Goal: Transaction & Acquisition: Purchase product/service

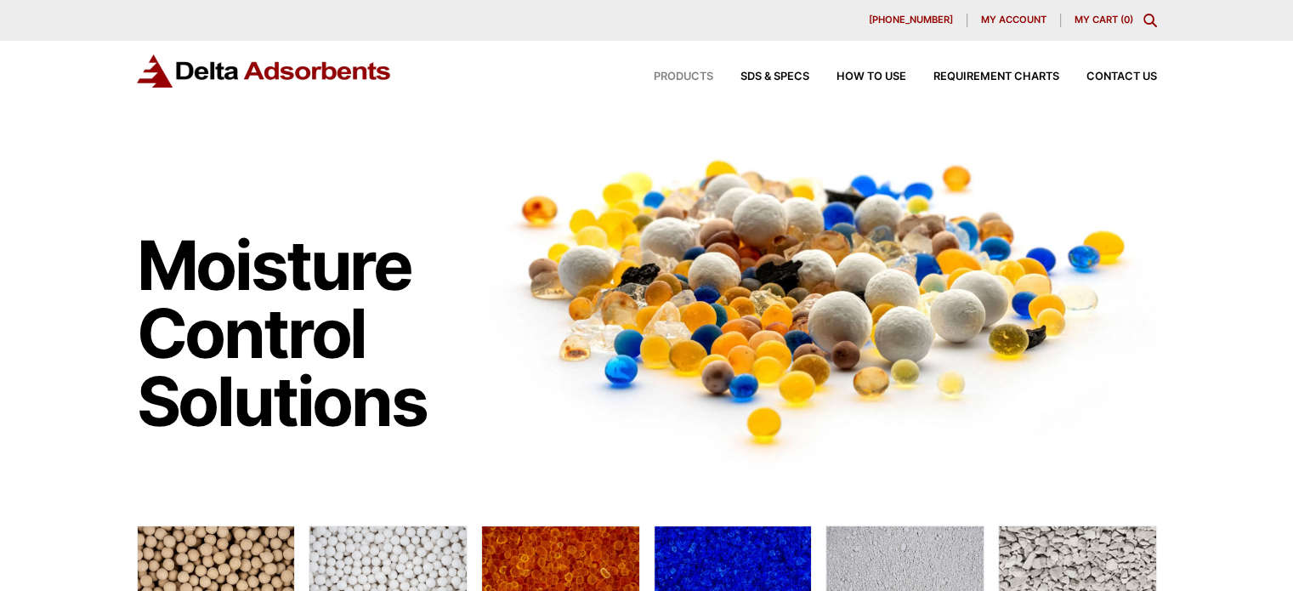
click at [674, 78] on span "Products" at bounding box center [684, 76] width 60 height 11
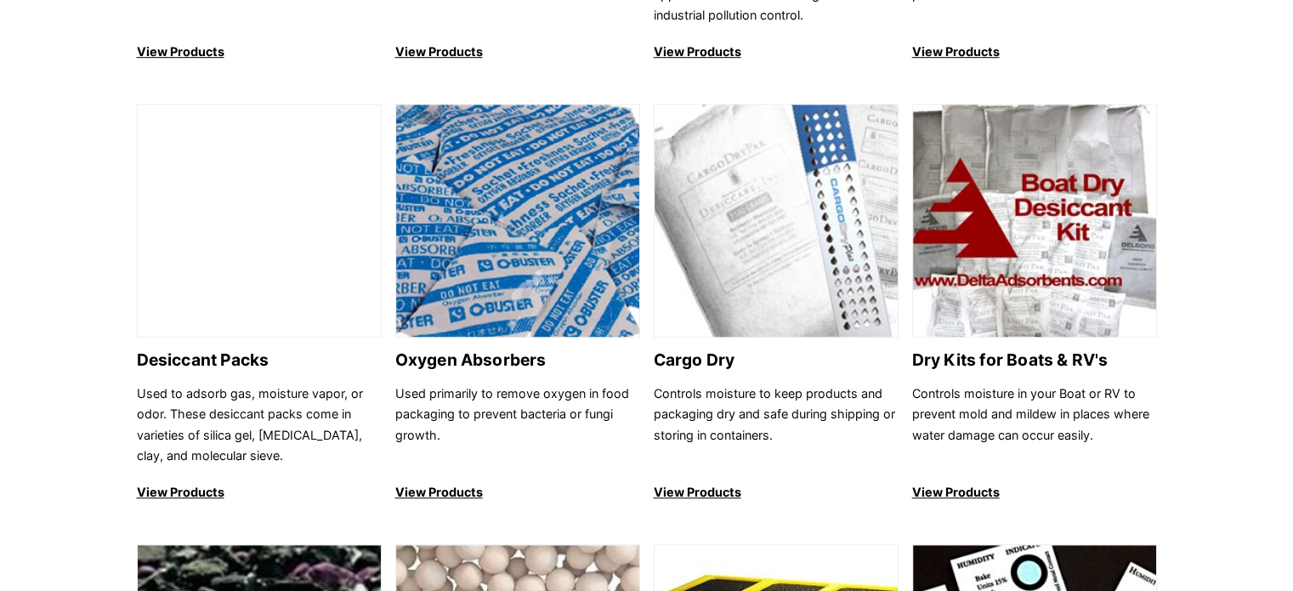
scroll to position [1020, 0]
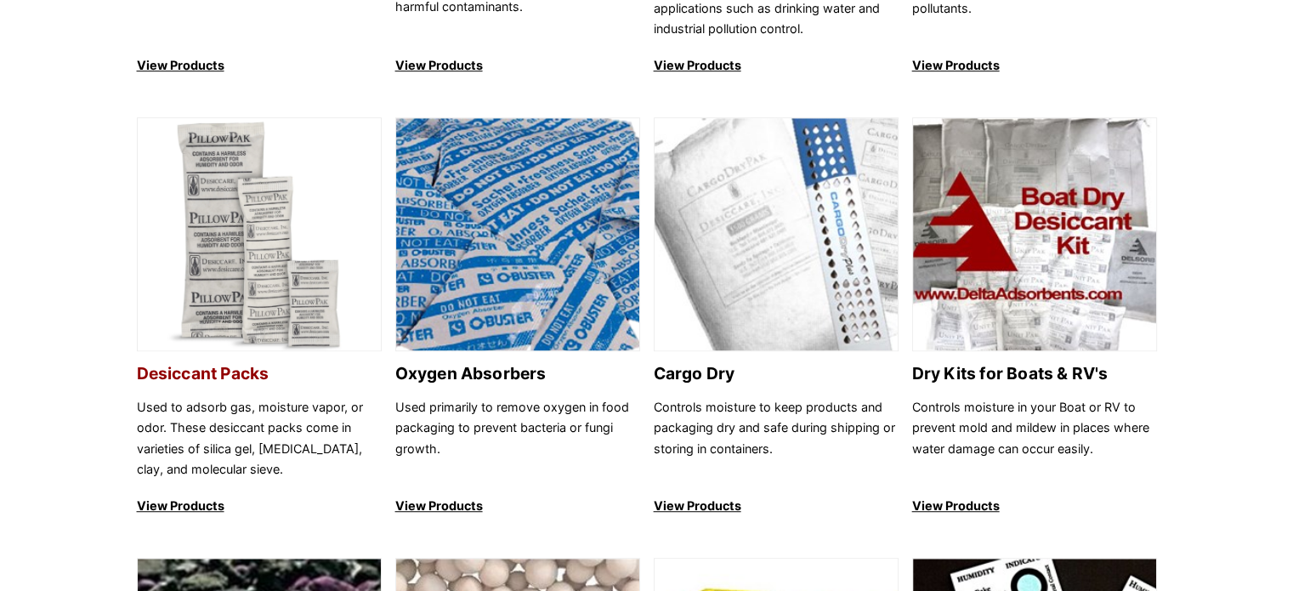
click at [233, 280] on img at bounding box center [259, 235] width 243 height 234
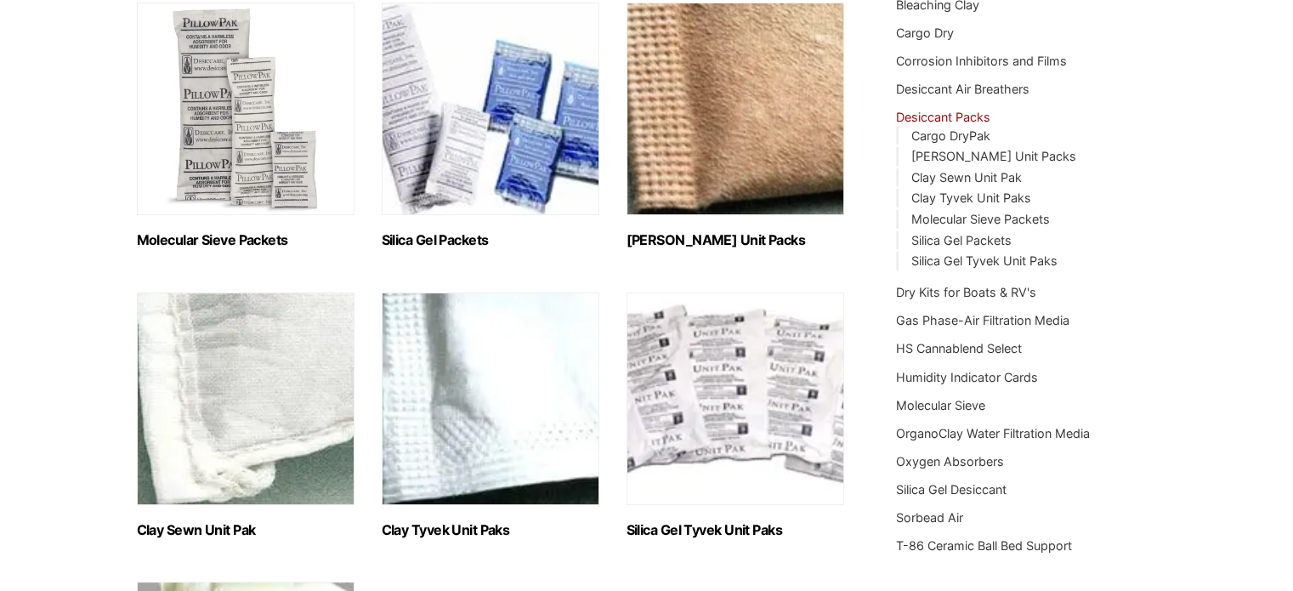
scroll to position [255, 0]
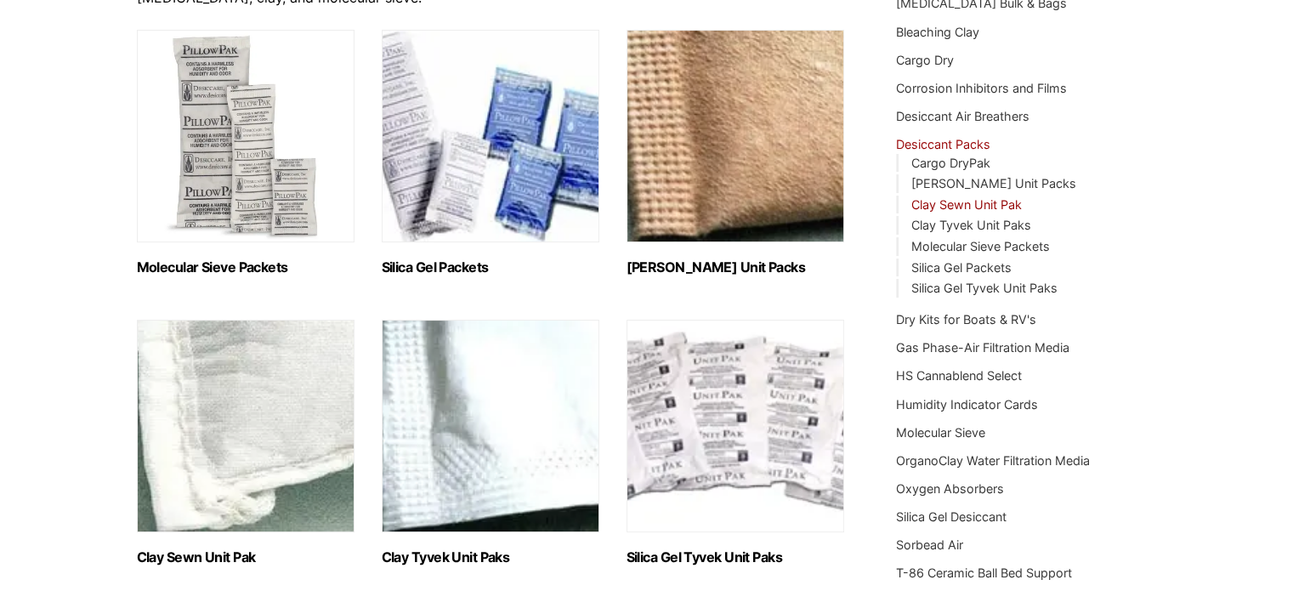
click at [993, 203] on link "Clay Sewn Unit Pak" at bounding box center [966, 204] width 111 height 14
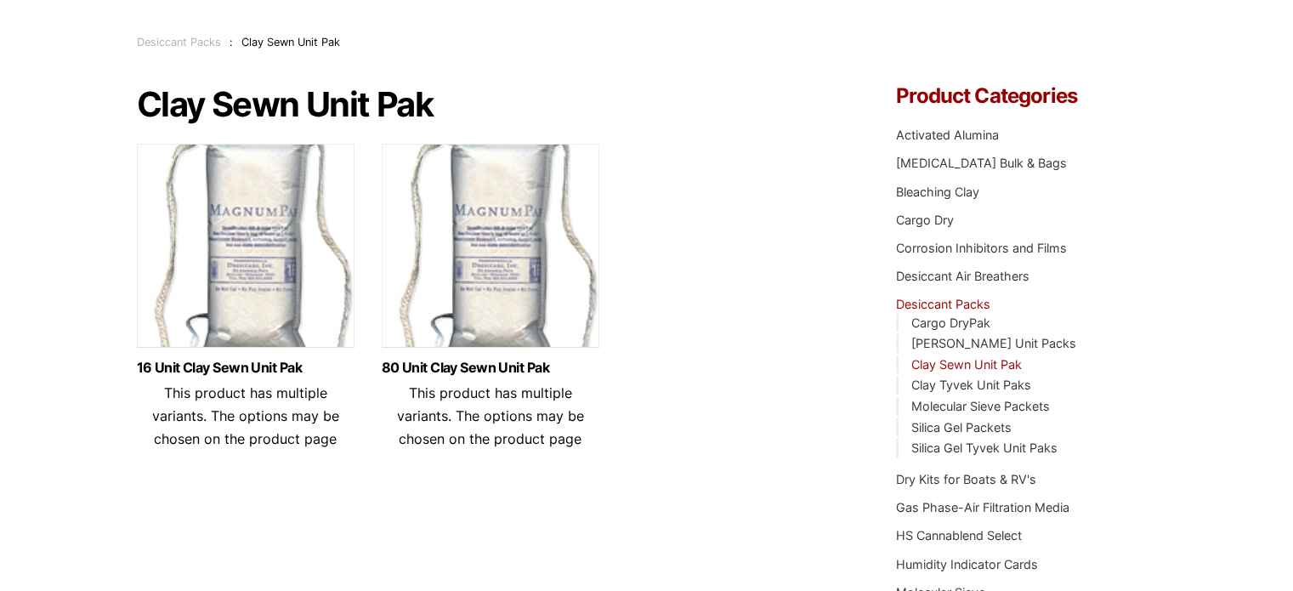
scroll to position [71, 0]
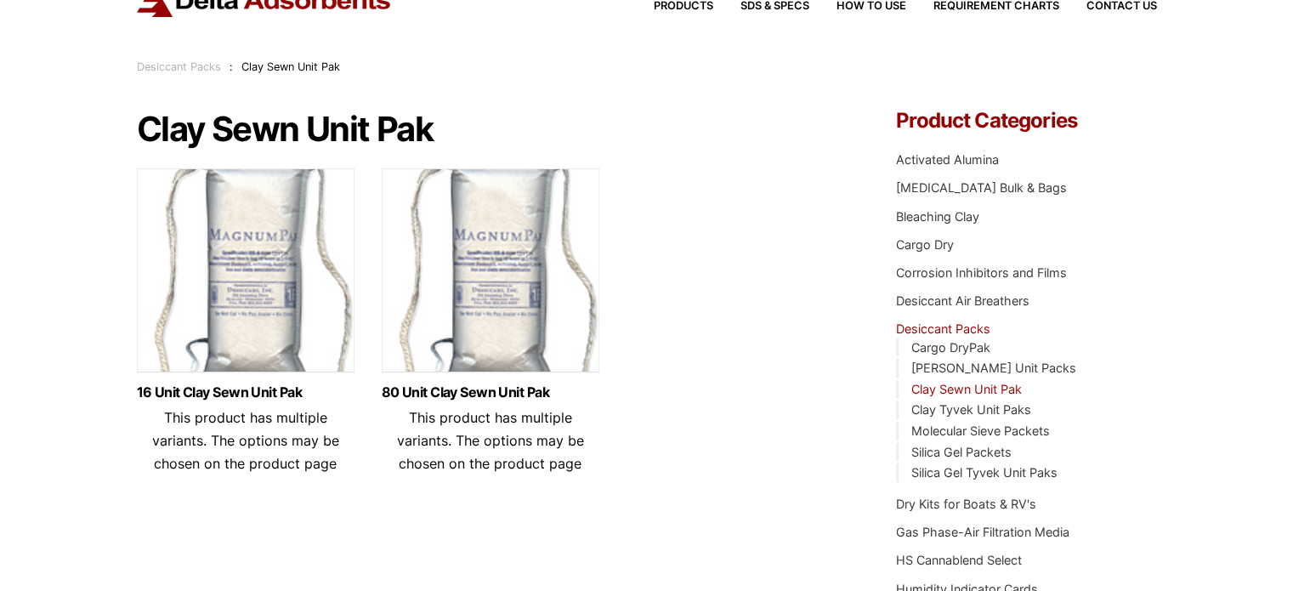
click at [950, 389] on link "Clay Sewn Unit Pak" at bounding box center [966, 389] width 111 height 14
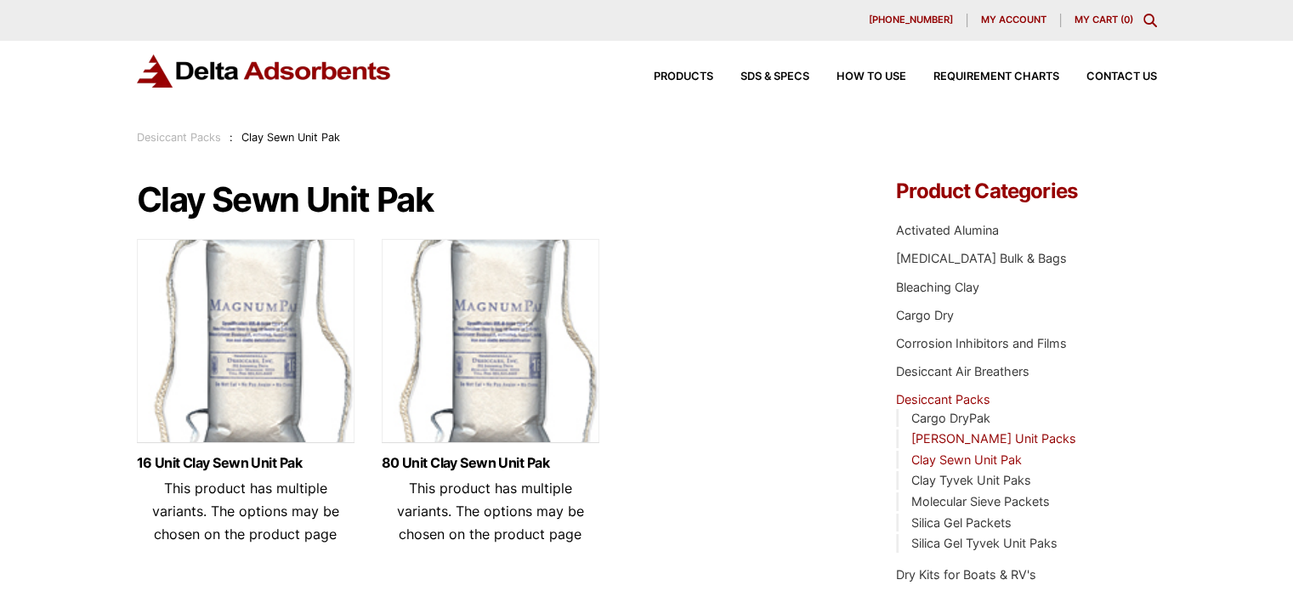
click at [983, 436] on link "[PERSON_NAME] Unit Packs" at bounding box center [993, 438] width 165 height 14
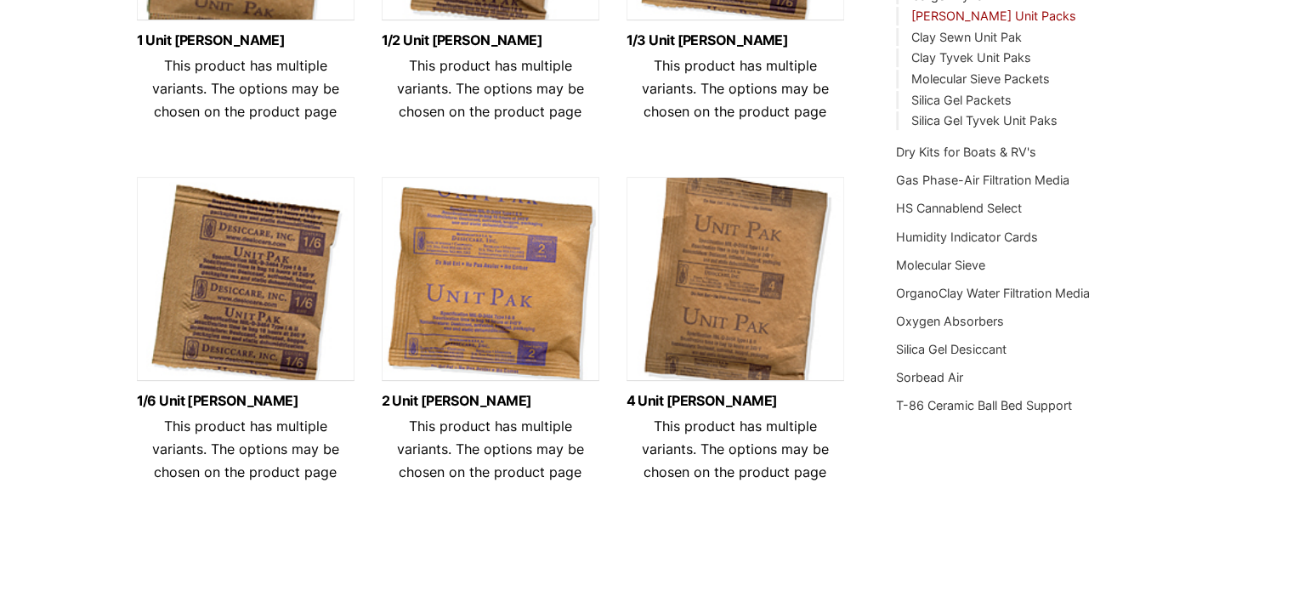
scroll to position [425, 0]
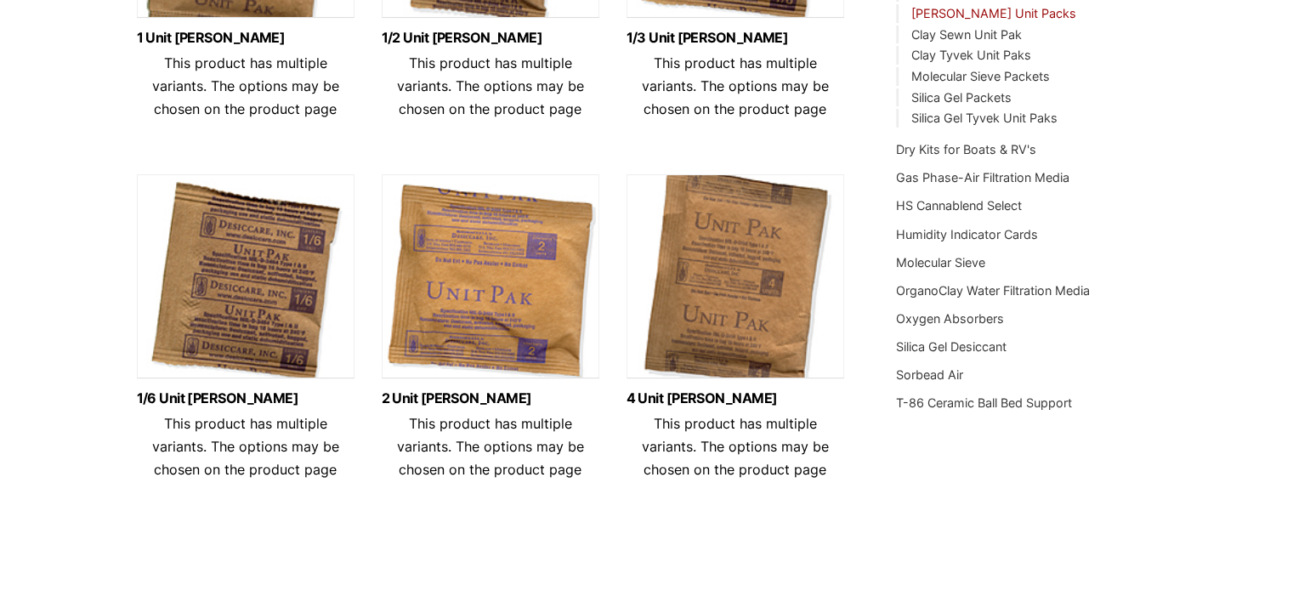
click at [750, 359] on img at bounding box center [736, 280] width 218 height 213
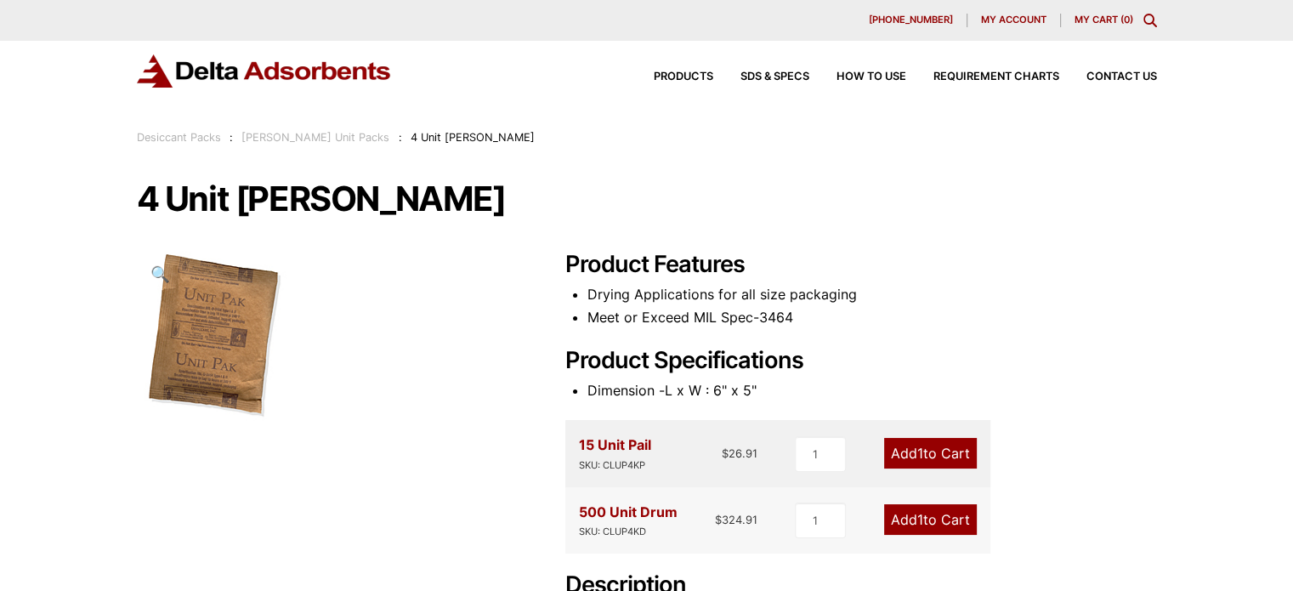
scroll to position [170, 0]
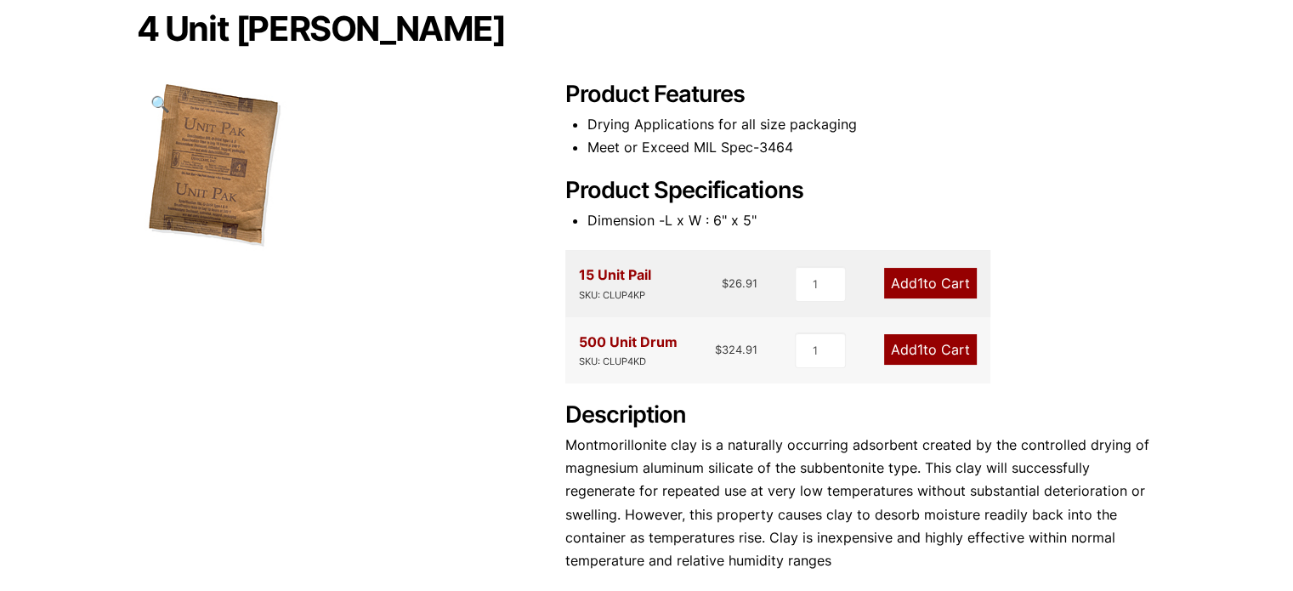
click at [942, 283] on link "Add 1 to Cart" at bounding box center [930, 283] width 93 height 31
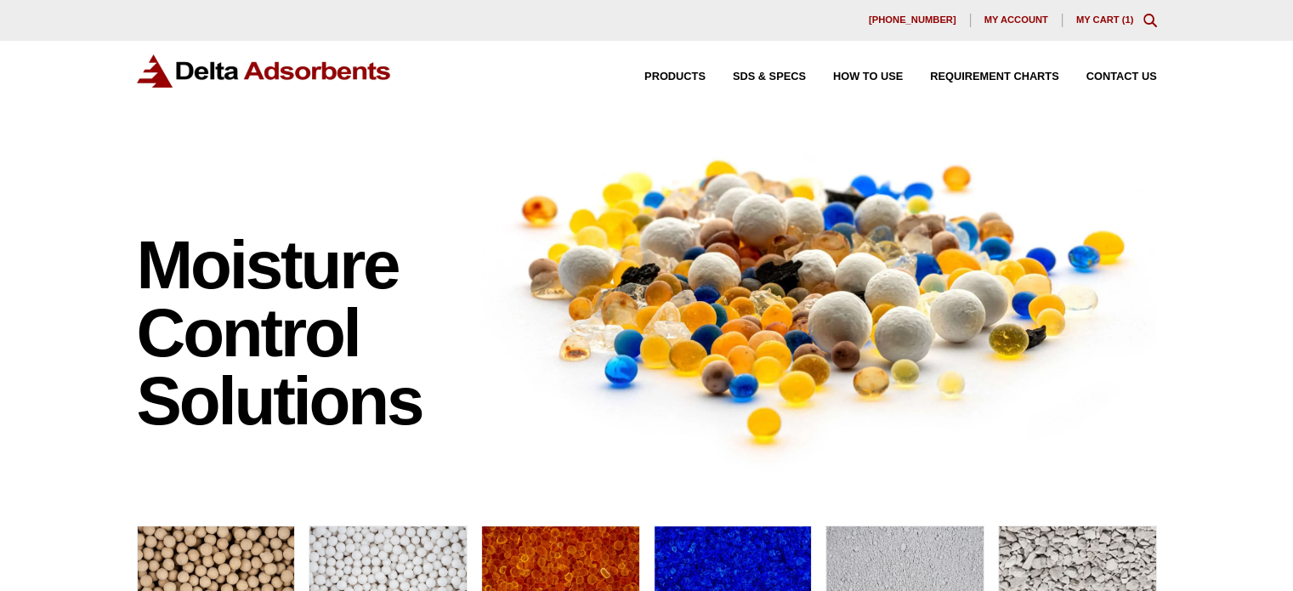
click at [1117, 16] on link "My Cart ( 1 )" at bounding box center [1106, 19] width 58 height 10
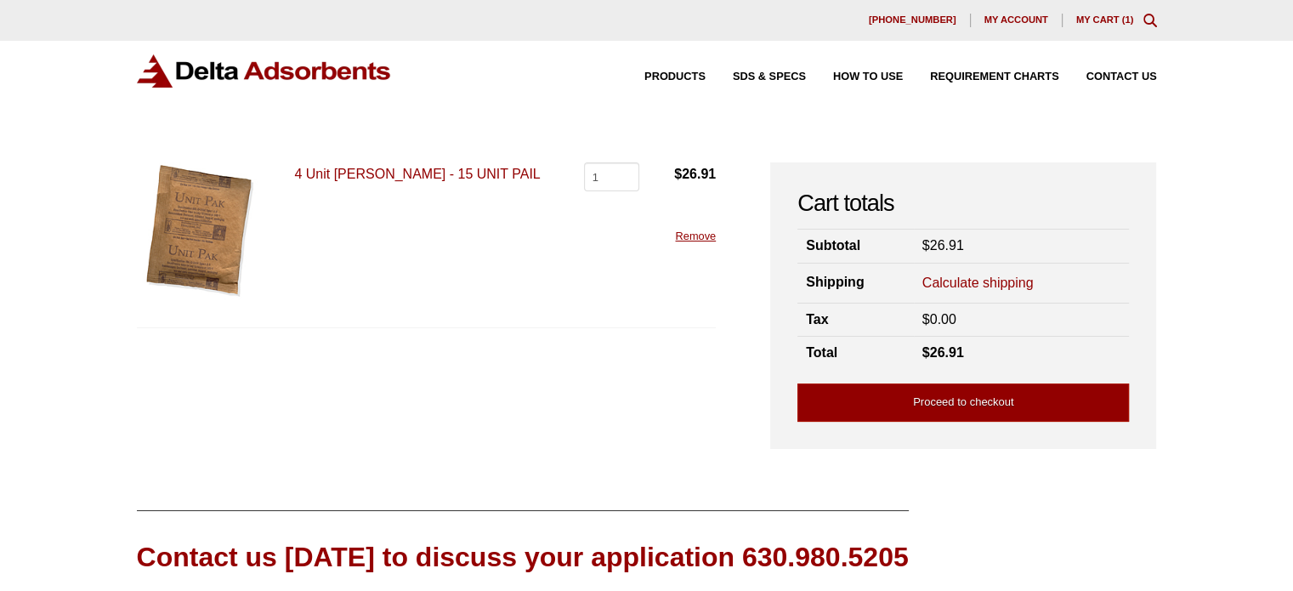
click at [977, 281] on link "Calculate shipping" at bounding box center [978, 283] width 111 height 19
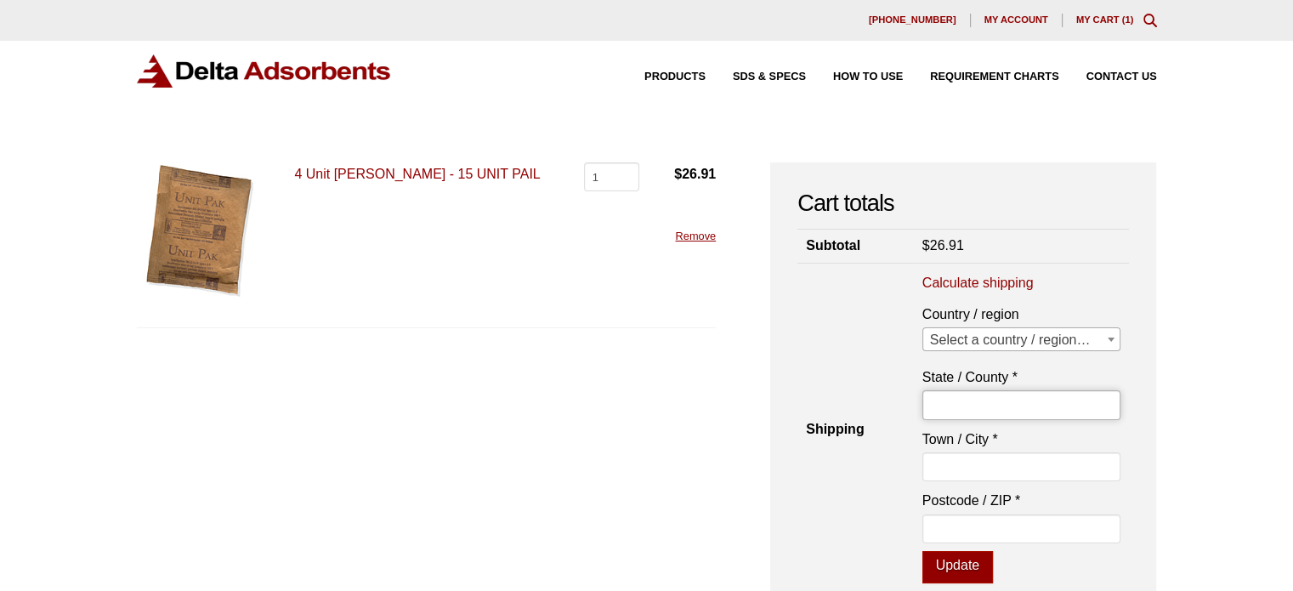
click at [957, 404] on input "State / County *" at bounding box center [1022, 404] width 199 height 29
select select "US"
type input "[GEOGRAPHIC_DATA]"
type input "48187"
select select "MI"
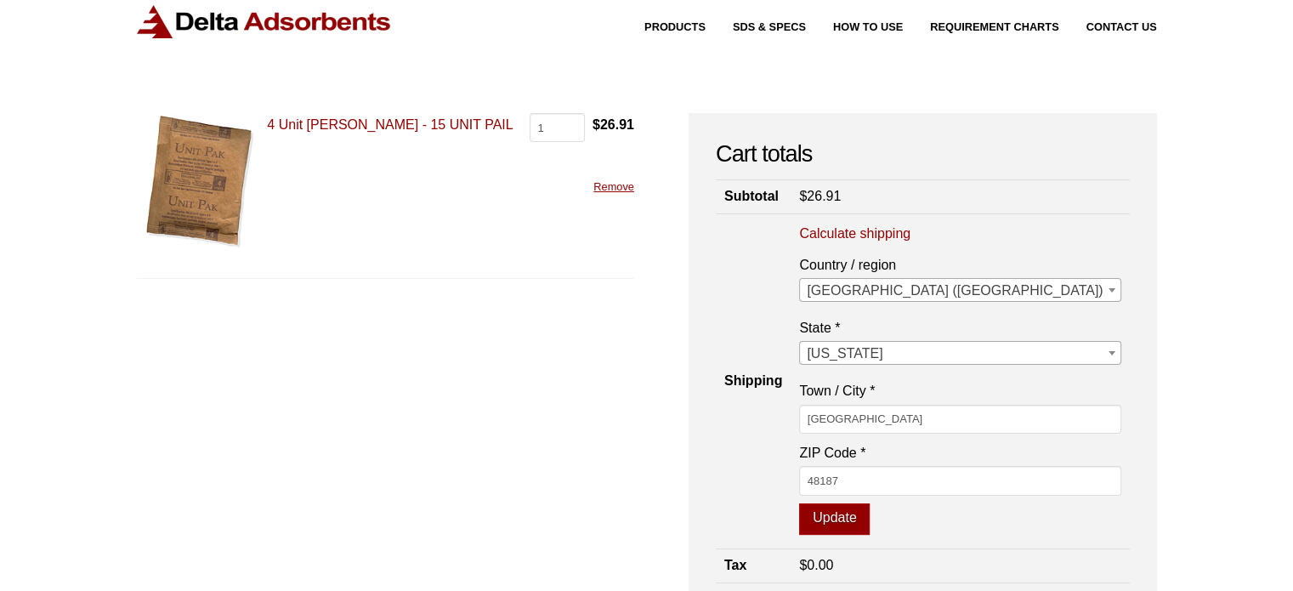
scroll to position [170, 0]
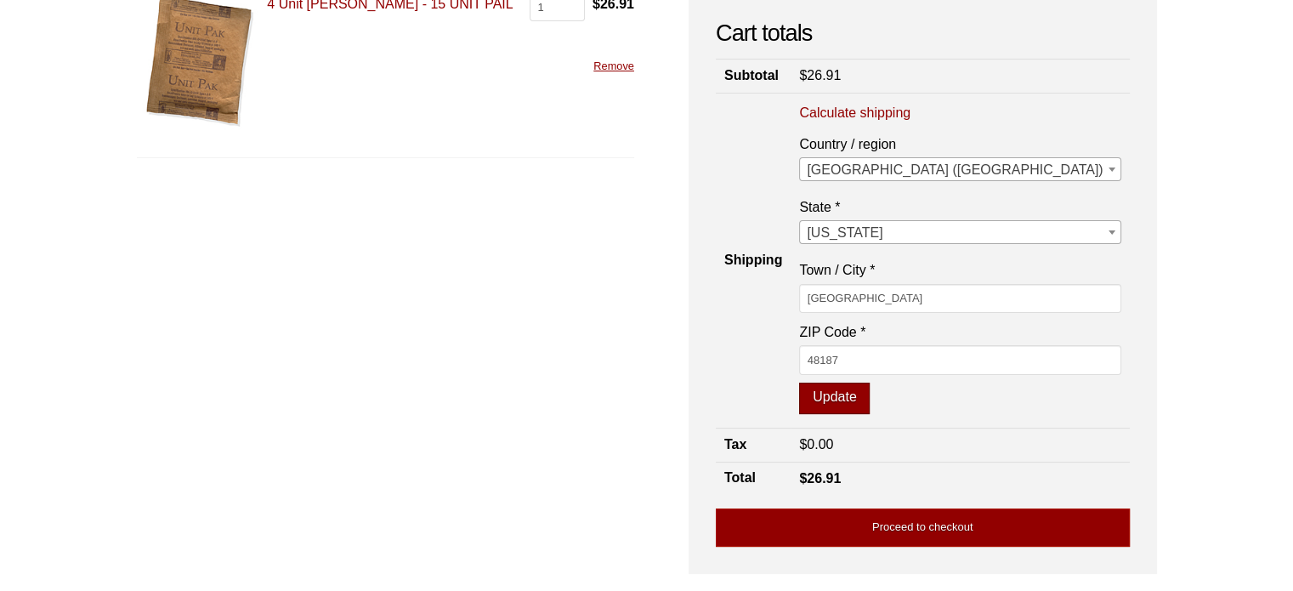
click at [870, 394] on button "Update" at bounding box center [834, 399] width 71 height 32
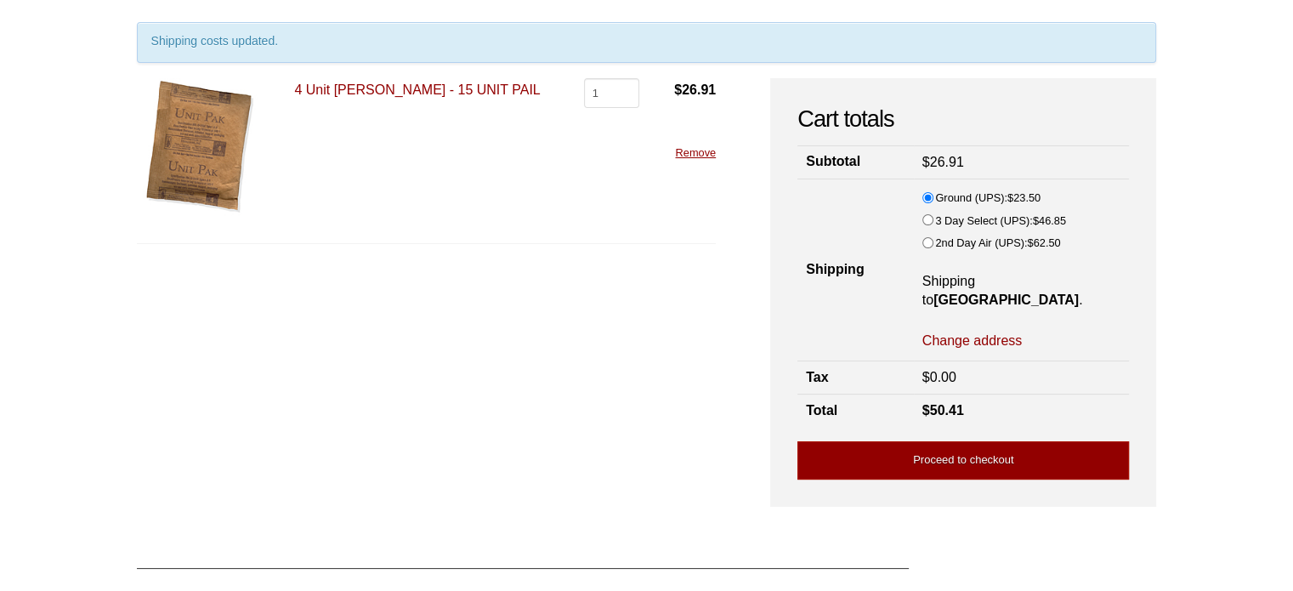
scroll to position [55, 0]
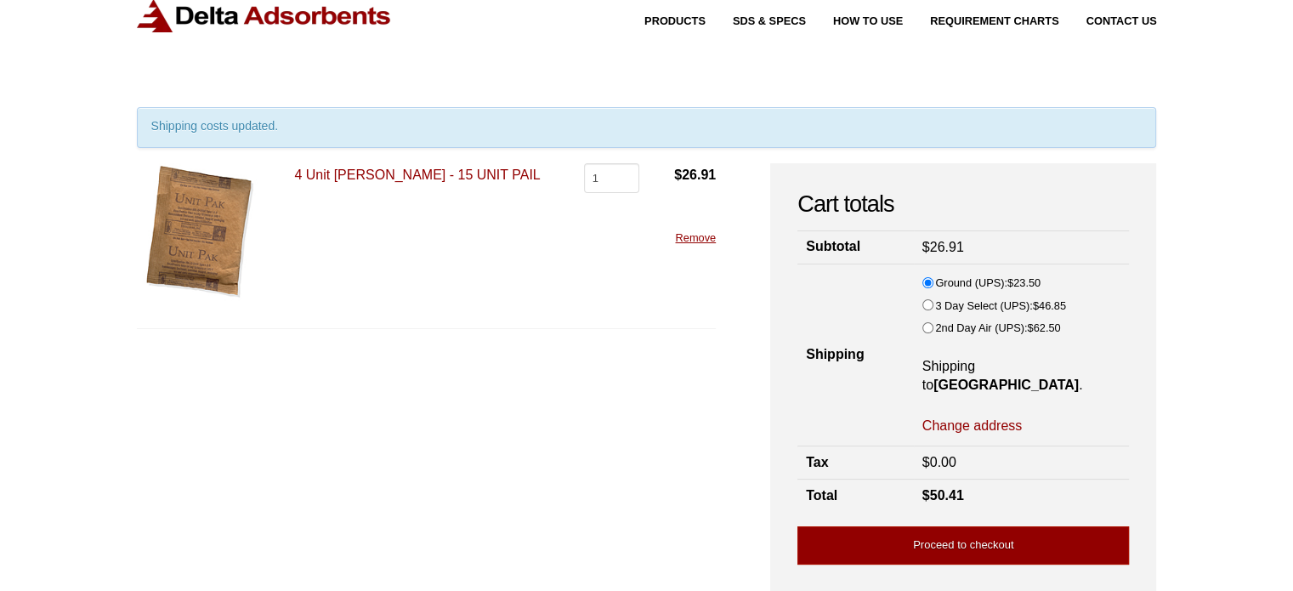
click at [694, 236] on link "Remove" at bounding box center [695, 237] width 41 height 13
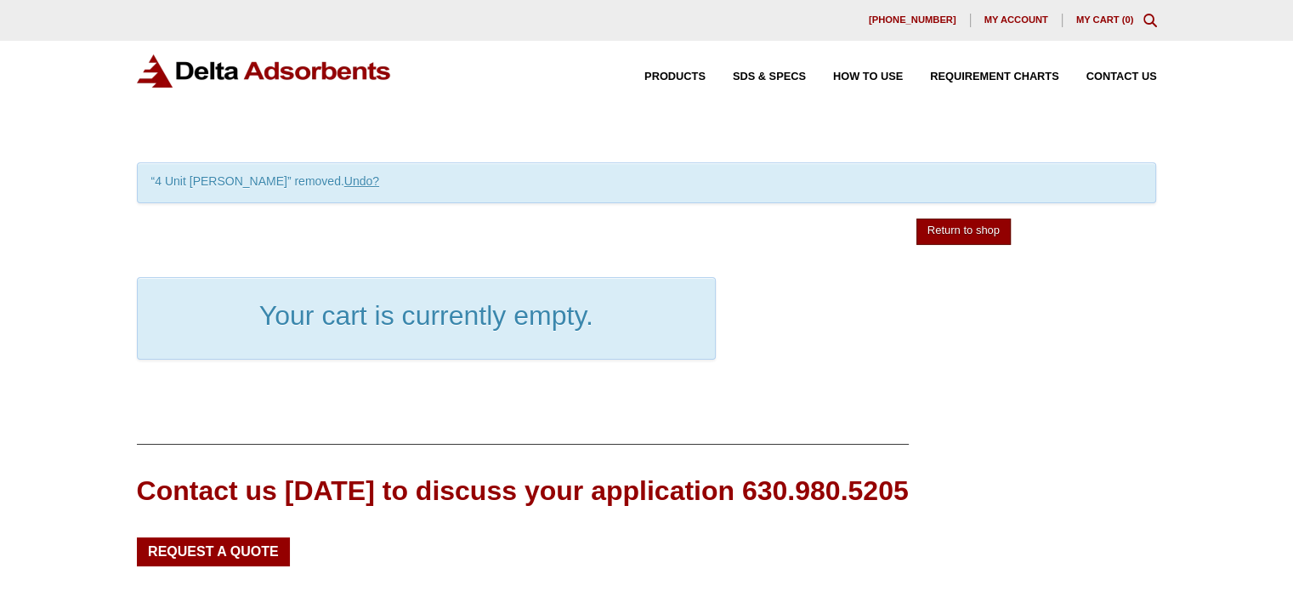
click at [963, 230] on link "Return to shop" at bounding box center [964, 232] width 94 height 26
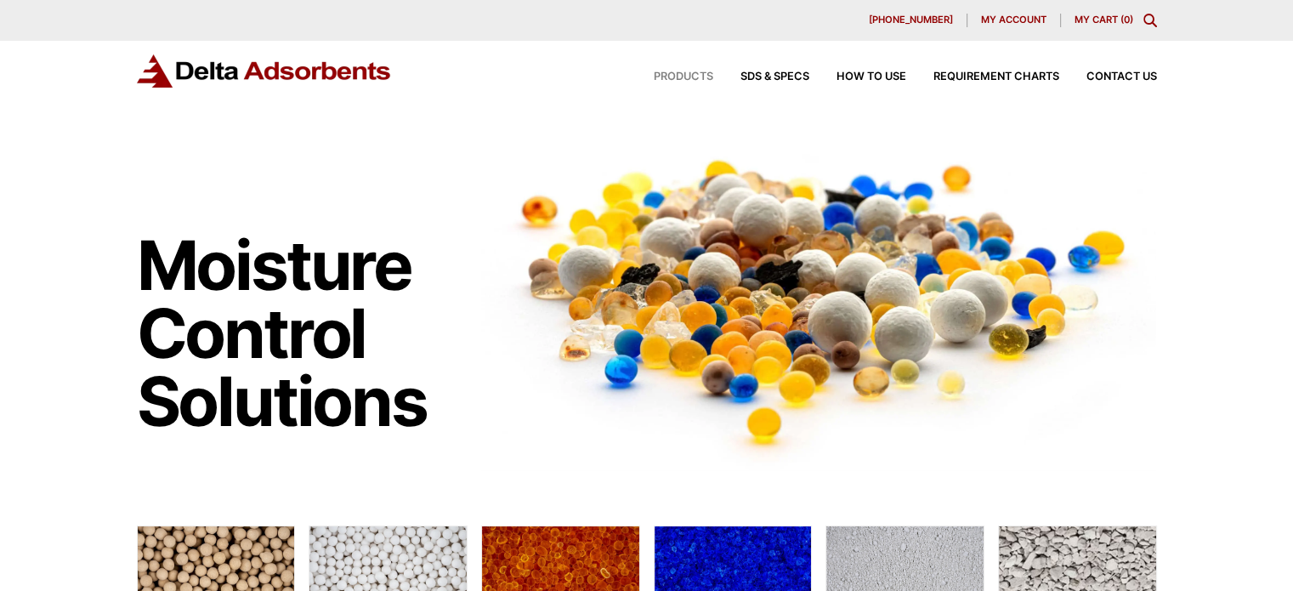
click at [684, 77] on span "Products" at bounding box center [684, 76] width 60 height 11
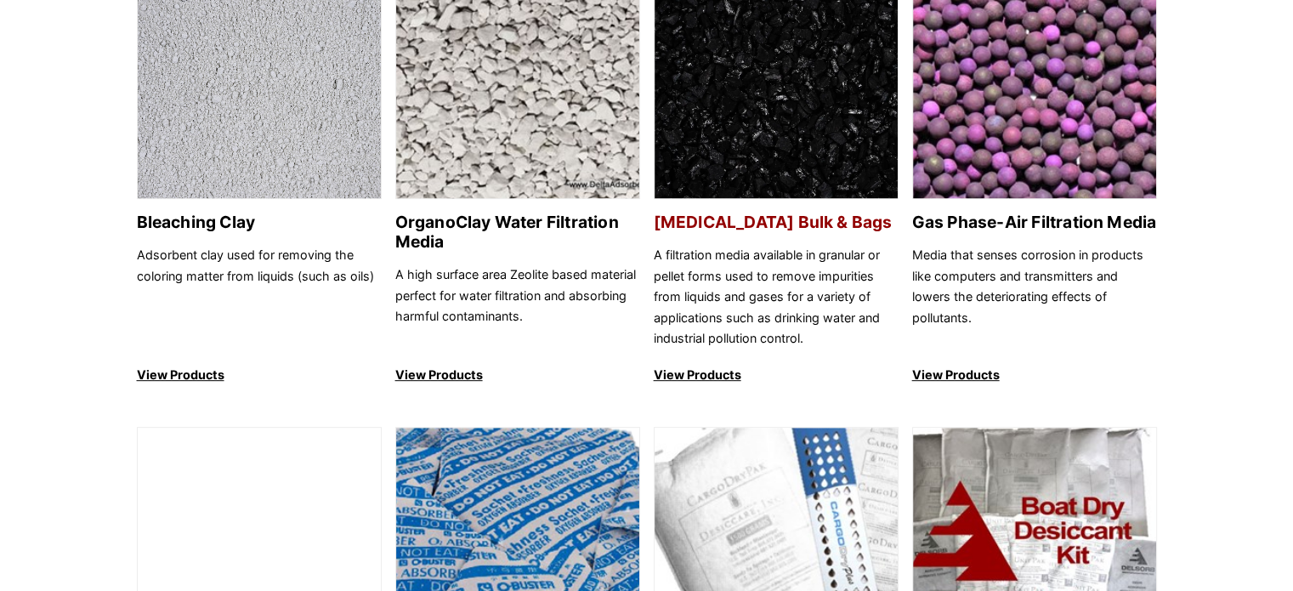
scroll to position [850, 0]
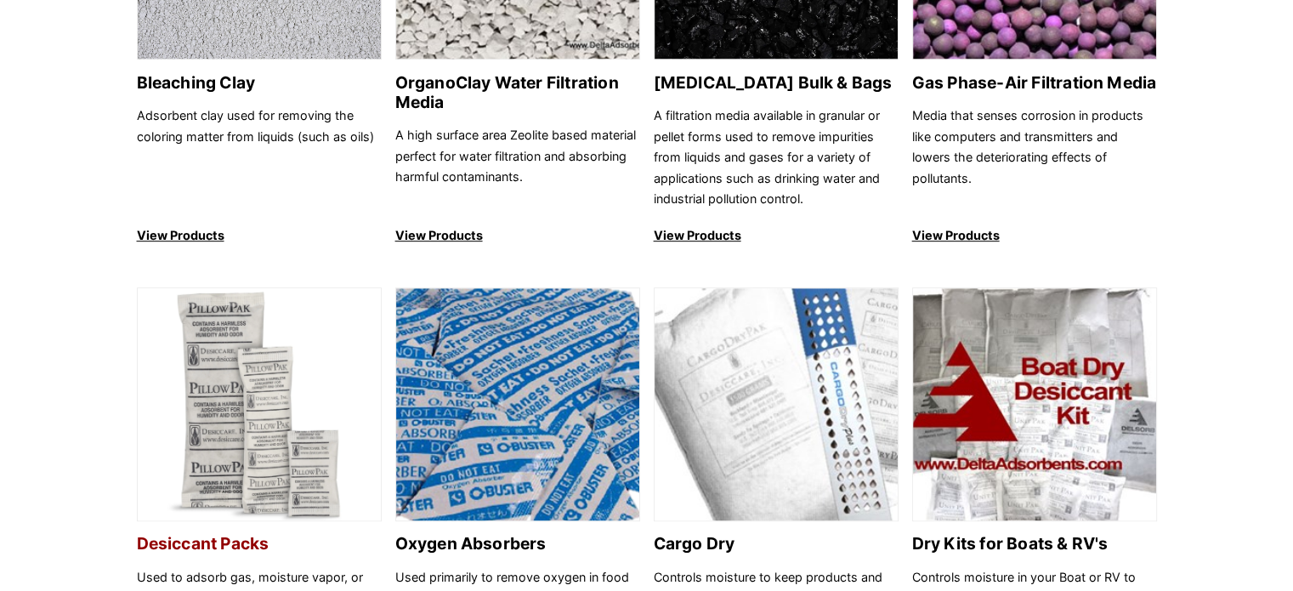
click at [211, 454] on img at bounding box center [259, 405] width 243 height 234
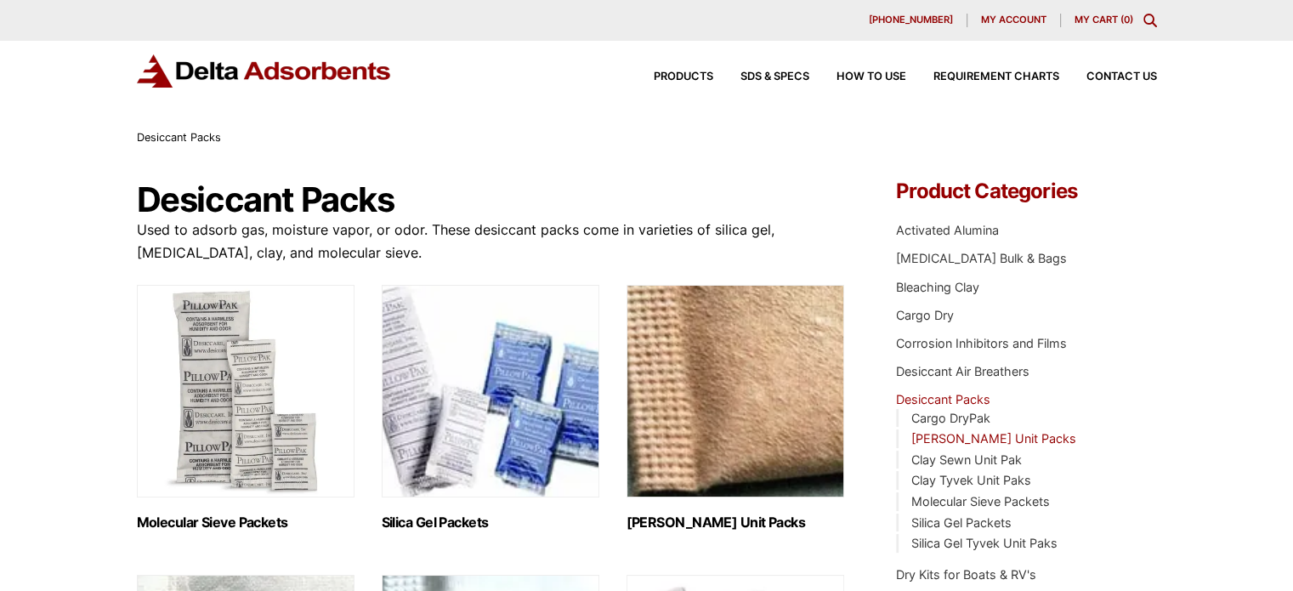
click at [988, 440] on link "[PERSON_NAME] Unit Packs" at bounding box center [993, 438] width 165 height 14
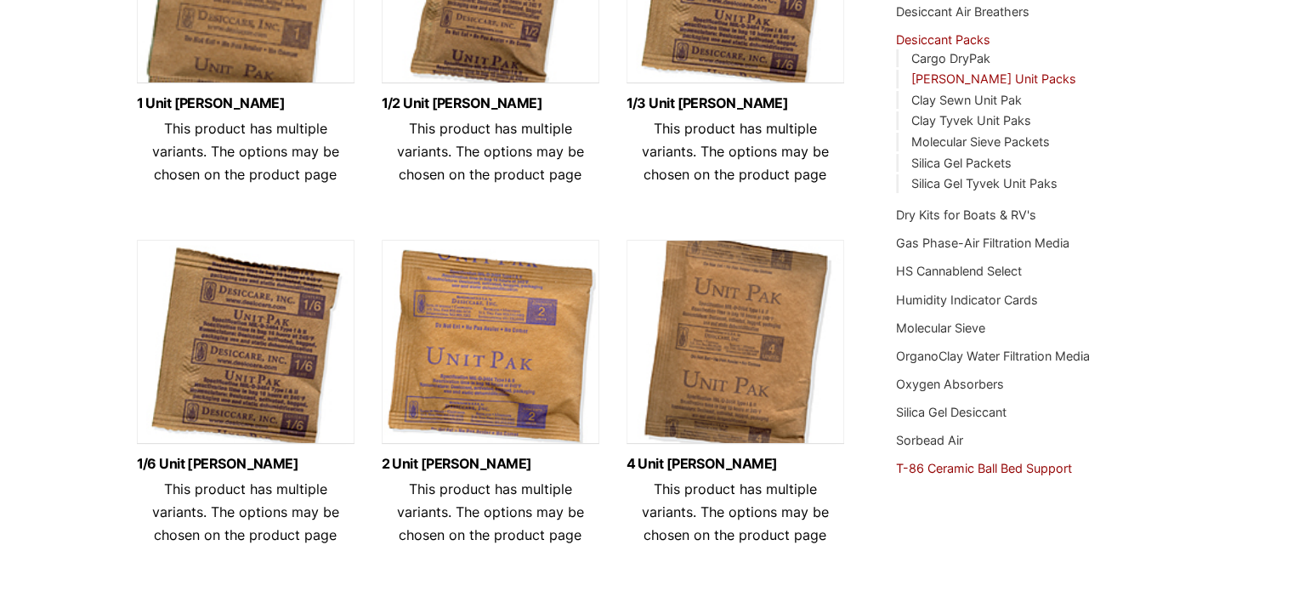
scroll to position [354, 0]
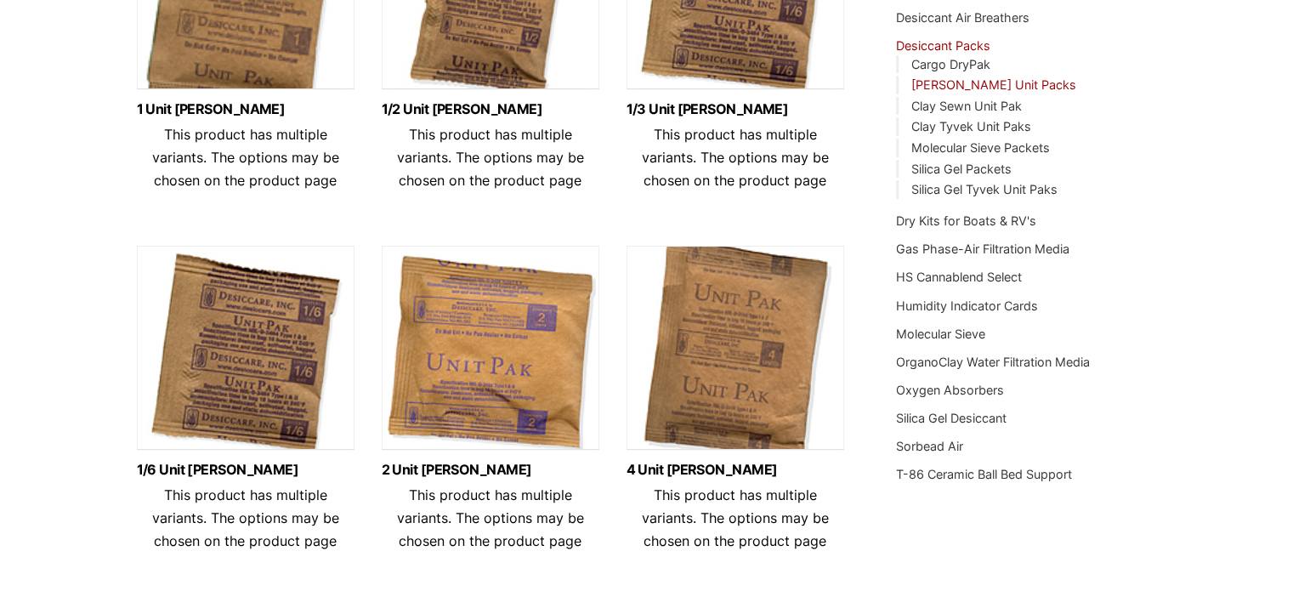
click at [759, 375] on img at bounding box center [736, 352] width 218 height 213
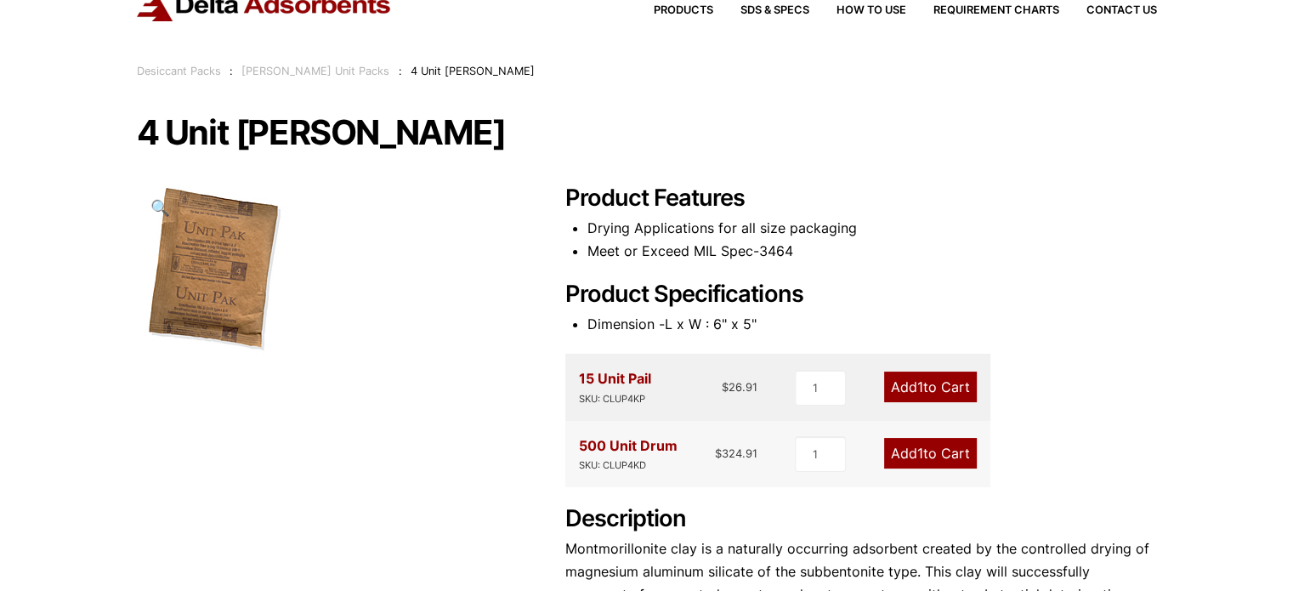
scroll to position [170, 0]
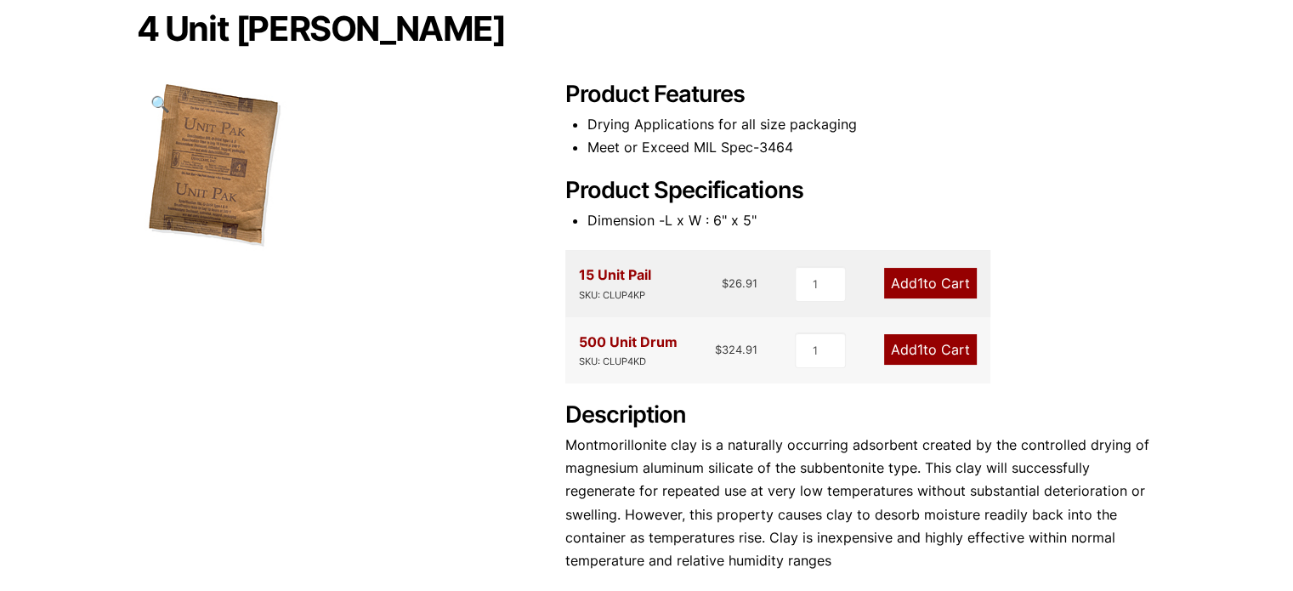
click at [508, 246] on div at bounding box center [331, 166] width 388 height 170
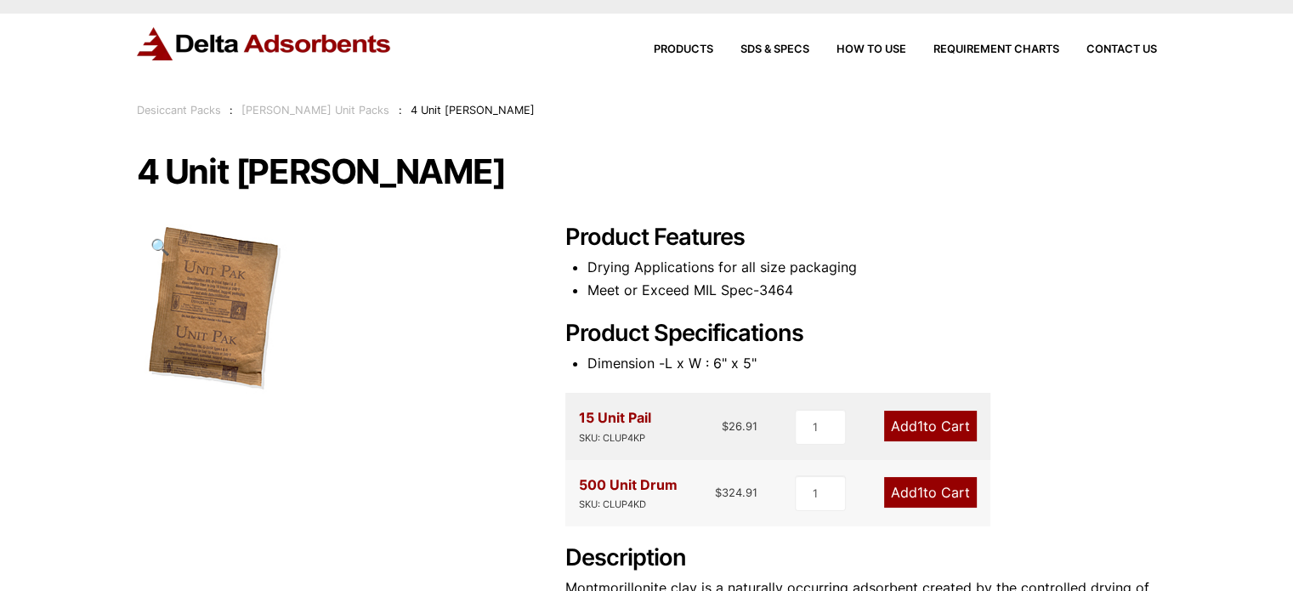
scroll to position [0, 0]
